Goal: Information Seeking & Learning: Learn about a topic

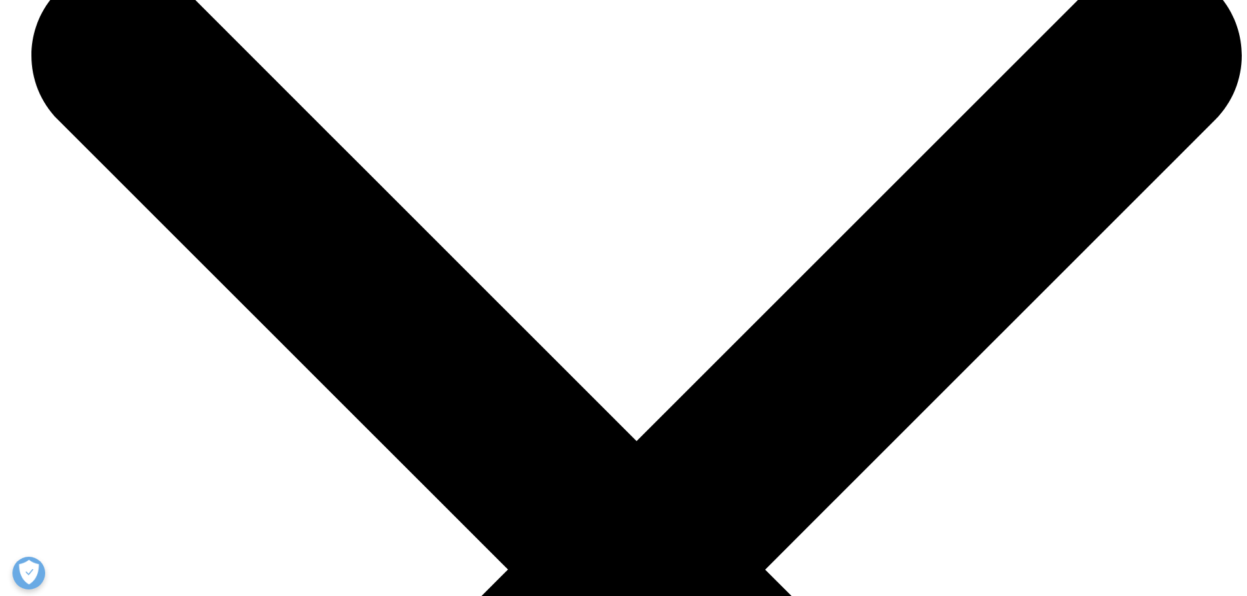
scroll to position [1702, 0]
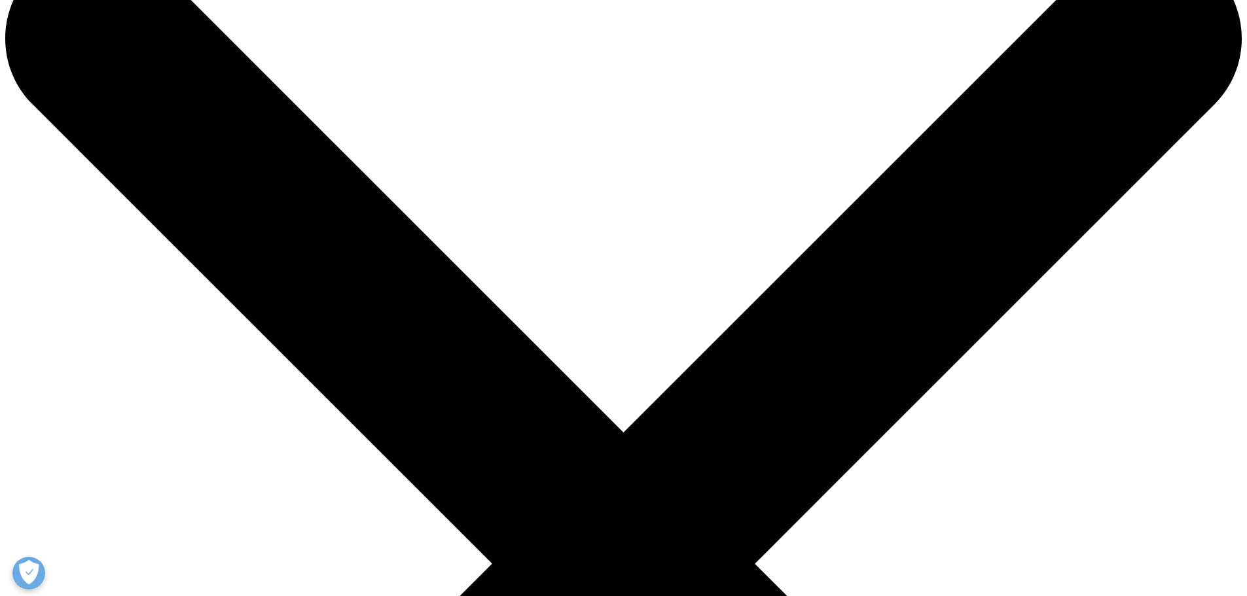
scroll to position [65, 0]
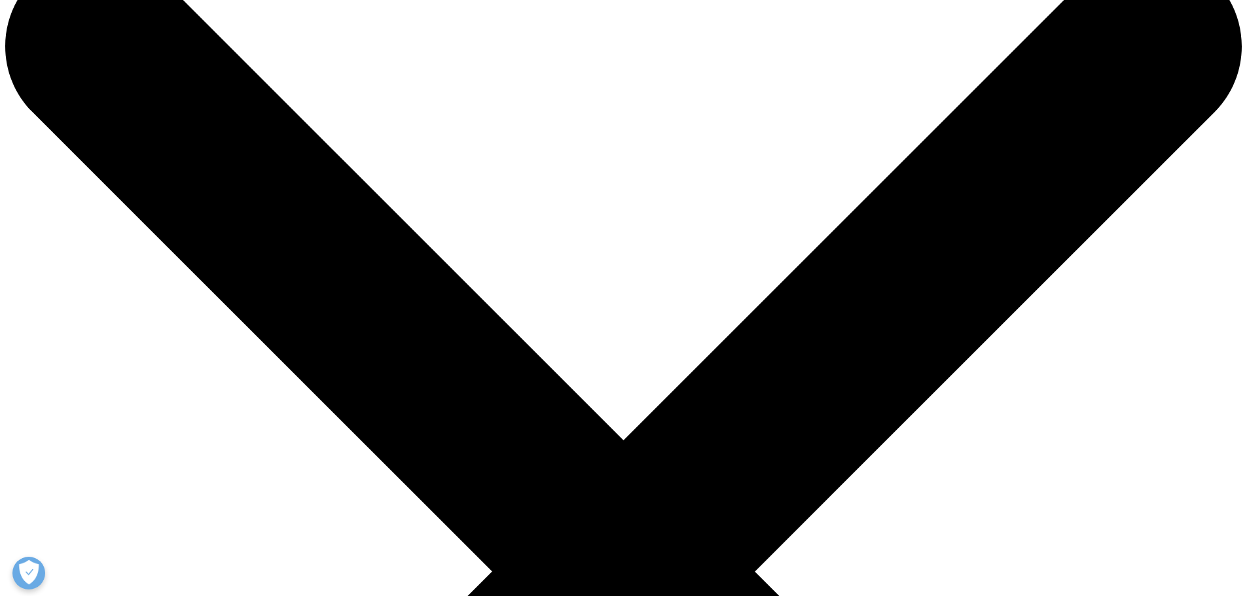
drag, startPoint x: 247, startPoint y: 109, endPoint x: 353, endPoint y: 107, distance: 106.1
copy div "Global Trends in R&D 2025"
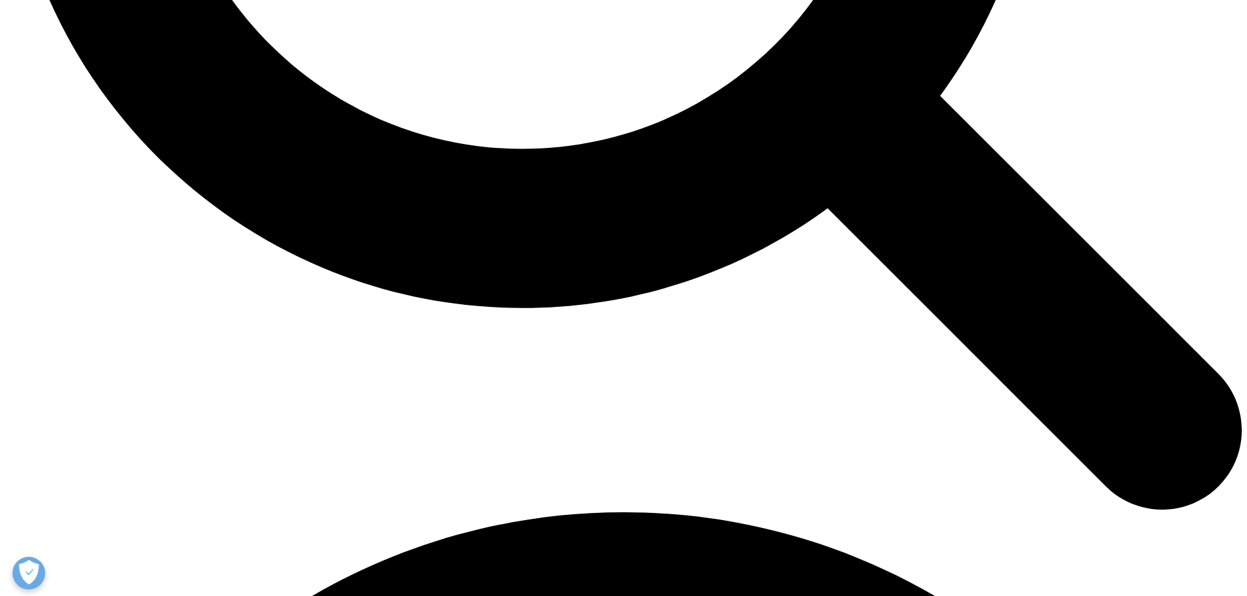
scroll to position [2095, 0]
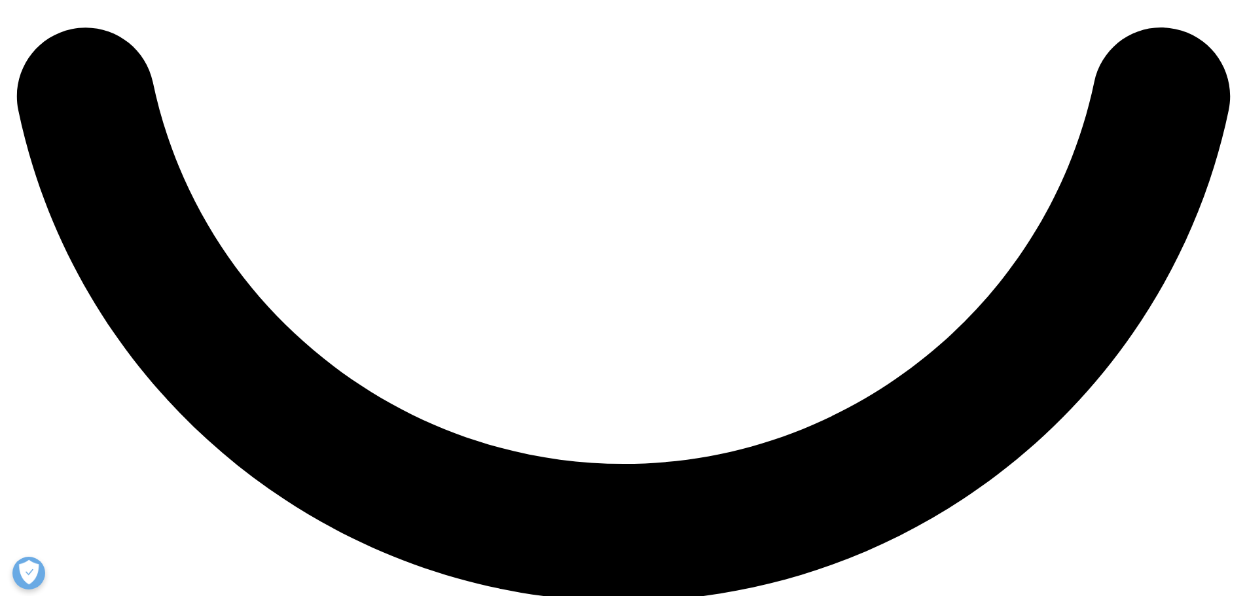
scroll to position [3133, 0]
